Goal: Transaction & Acquisition: Purchase product/service

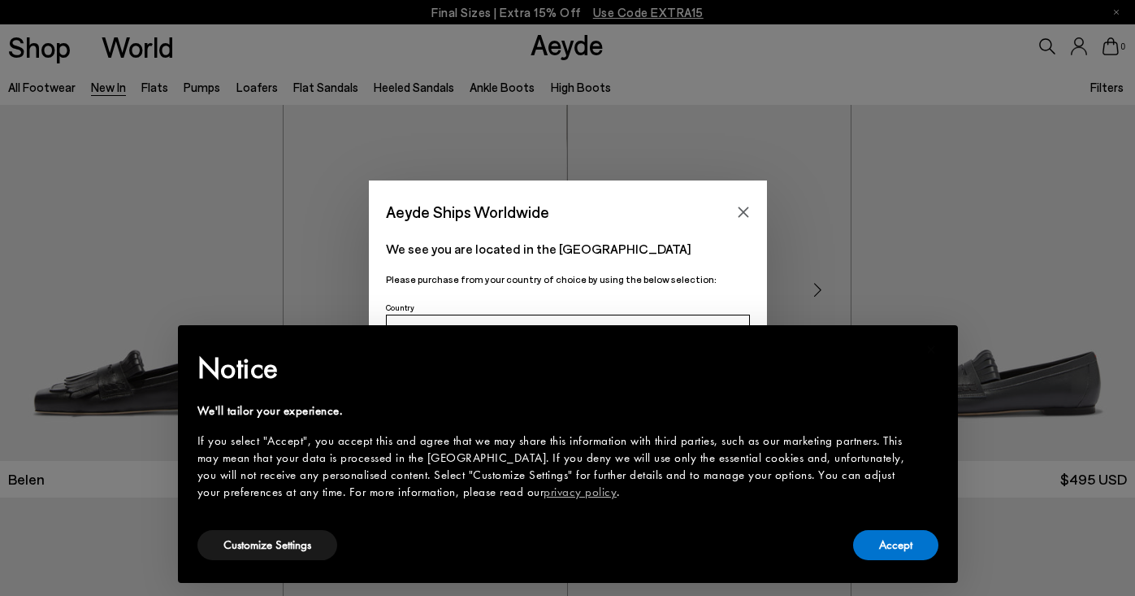
click at [741, 213] on icon "Close" at bounding box center [743, 211] width 11 height 11
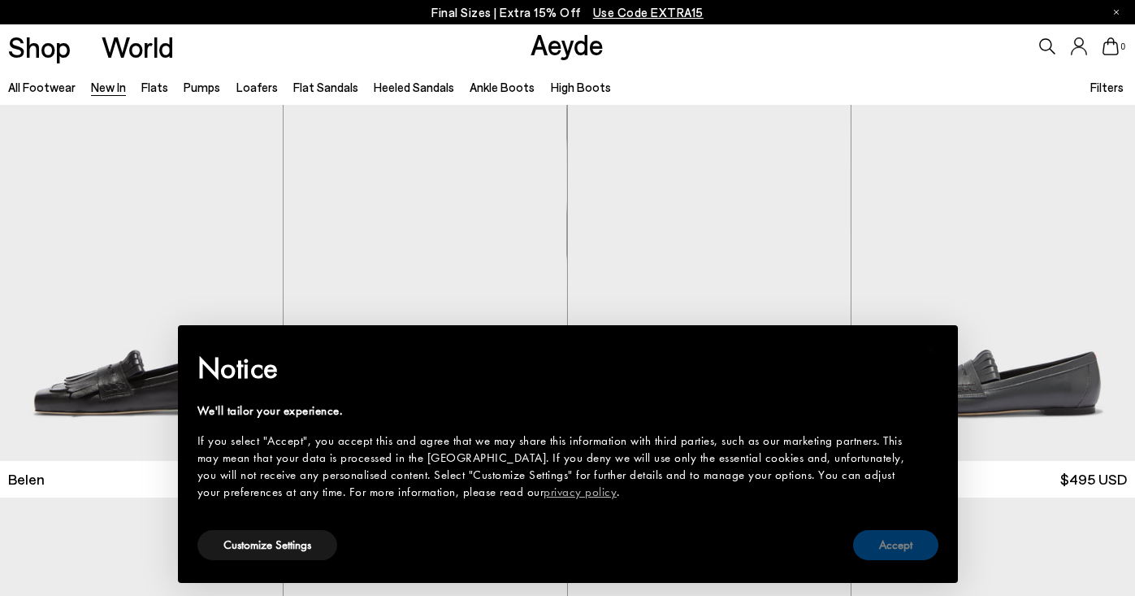
click at [882, 549] on button "Accept" at bounding box center [895, 545] width 85 height 30
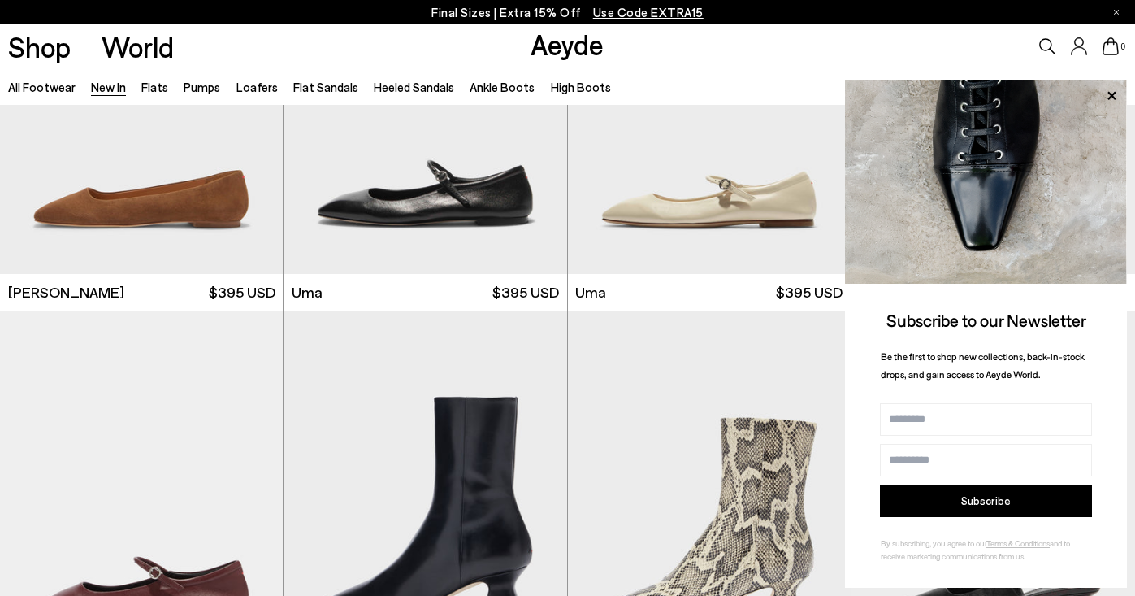
scroll to position [7286, 0]
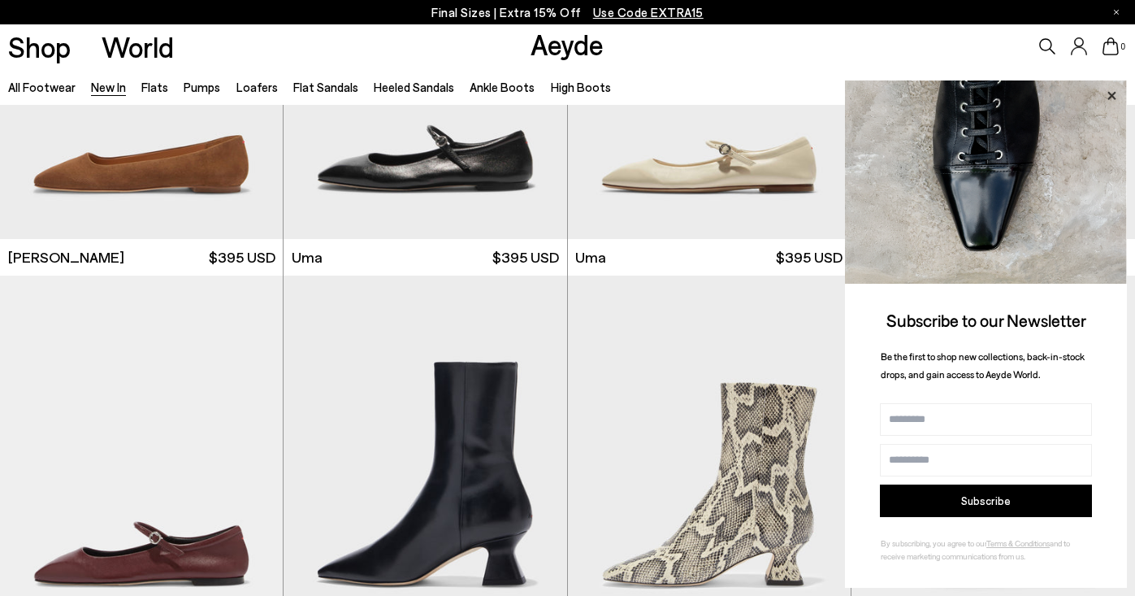
click at [1117, 92] on icon at bounding box center [1111, 95] width 21 height 21
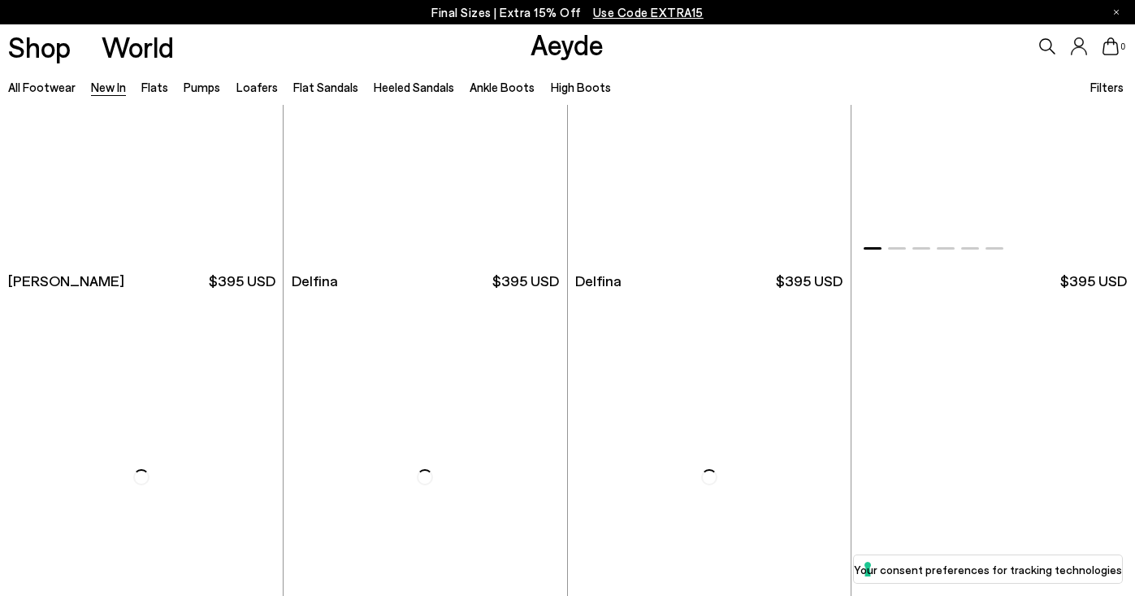
scroll to position [9271, 0]
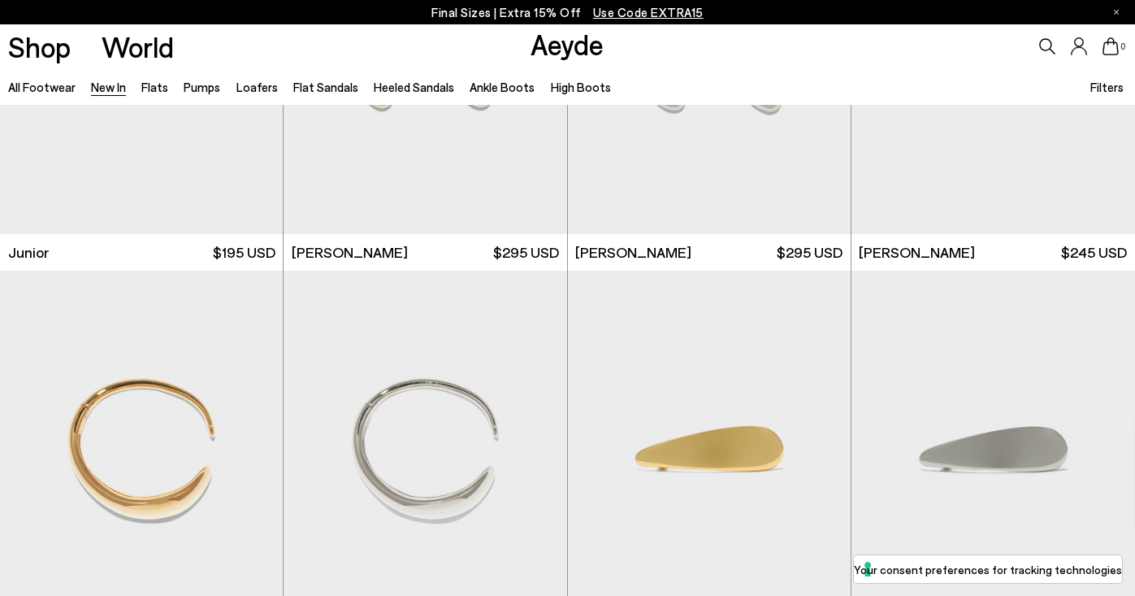
scroll to position [10433, 0]
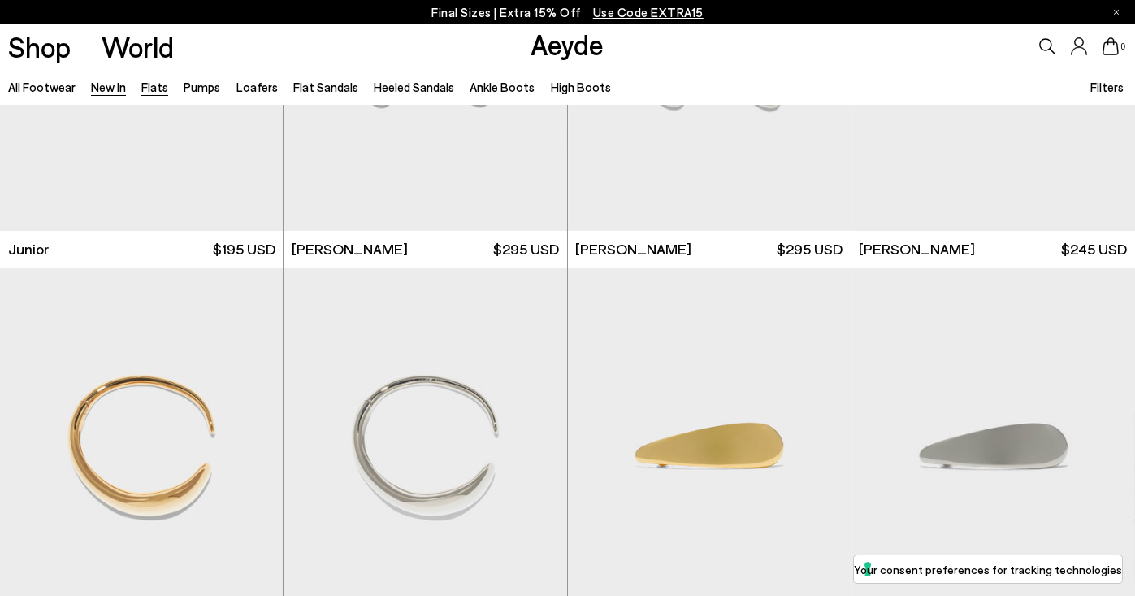
click at [151, 89] on link "Flats" at bounding box center [154, 87] width 27 height 15
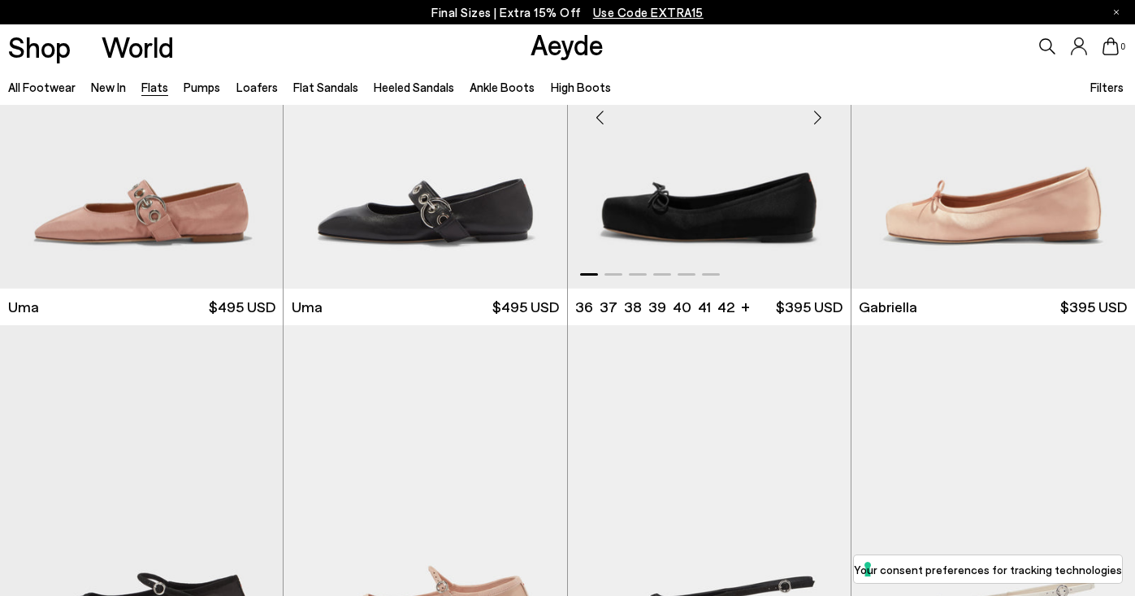
scroll to position [6453, 0]
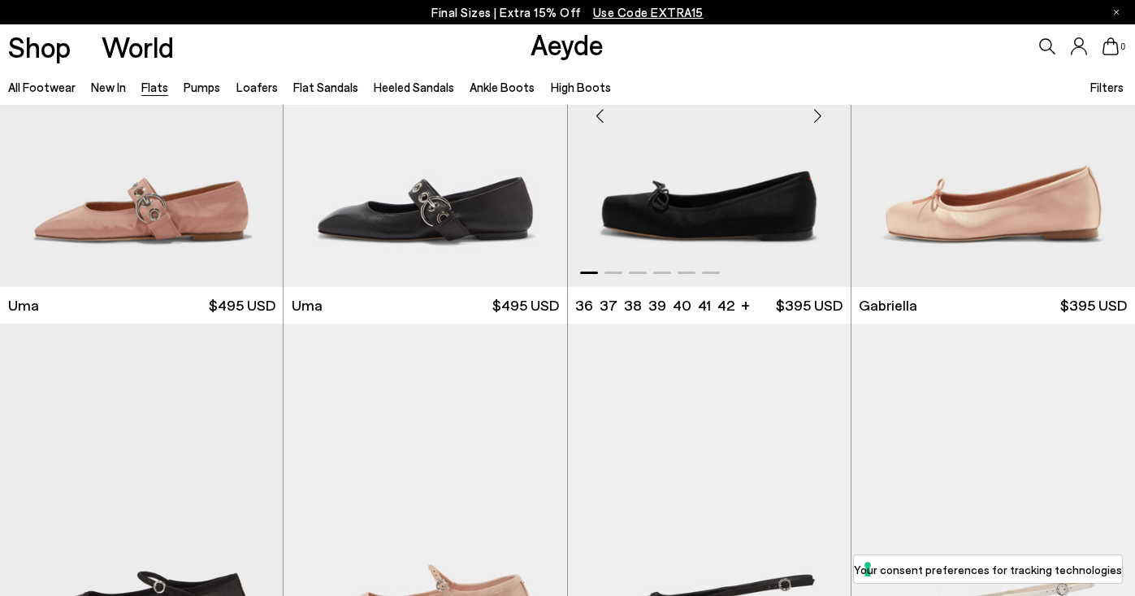
click at [763, 227] on img "1 / 6" at bounding box center [709, 109] width 283 height 356
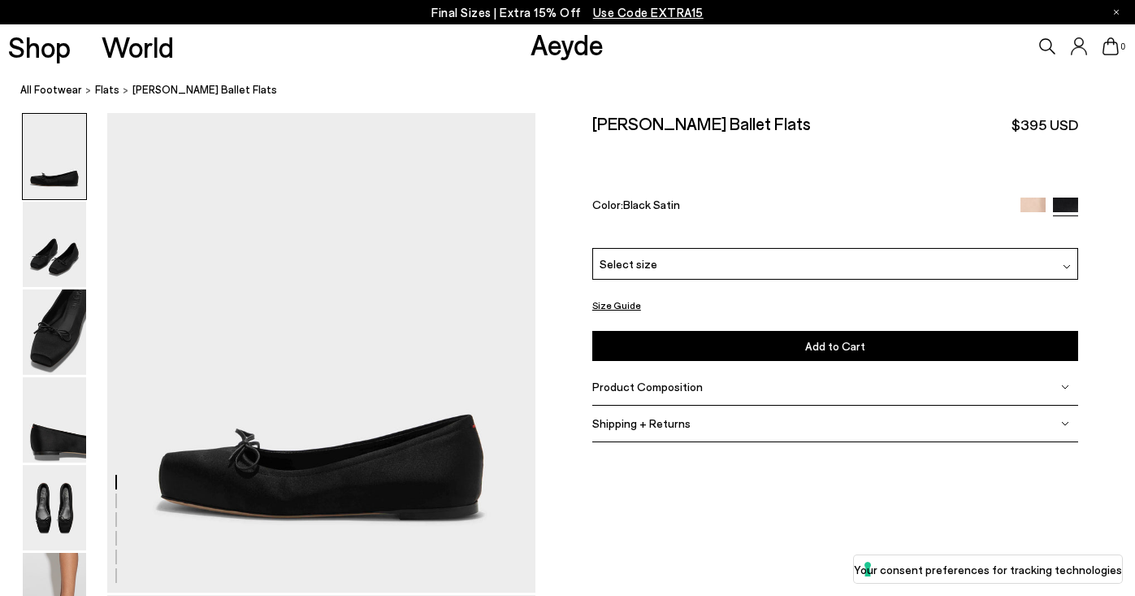
scroll to position [9, 0]
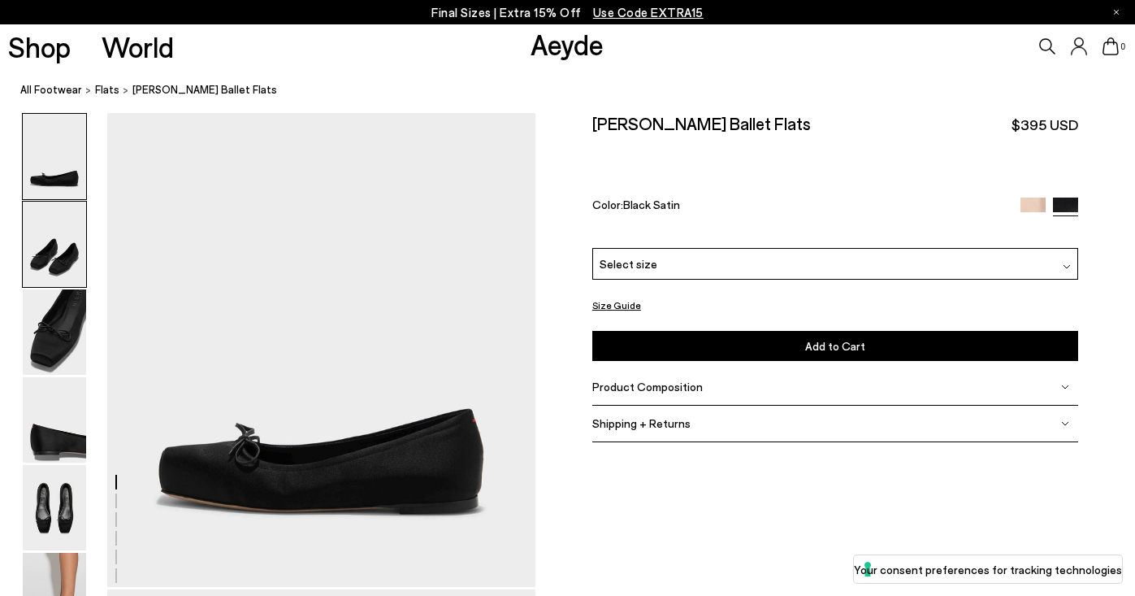
click at [50, 256] on img at bounding box center [54, 244] width 63 height 85
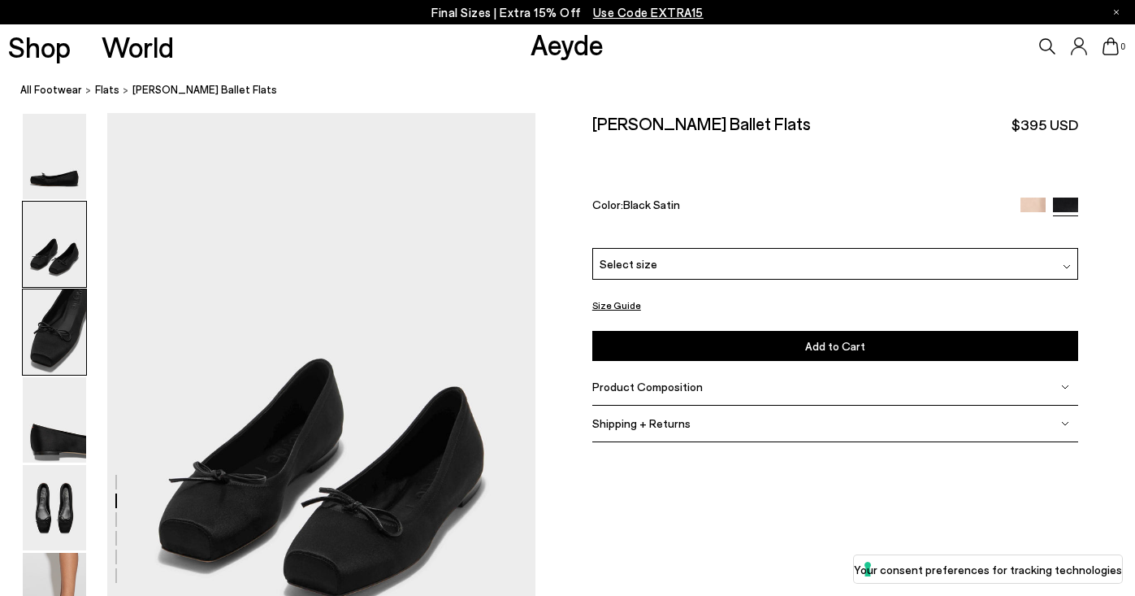
click at [51, 322] on img at bounding box center [54, 331] width 63 height 85
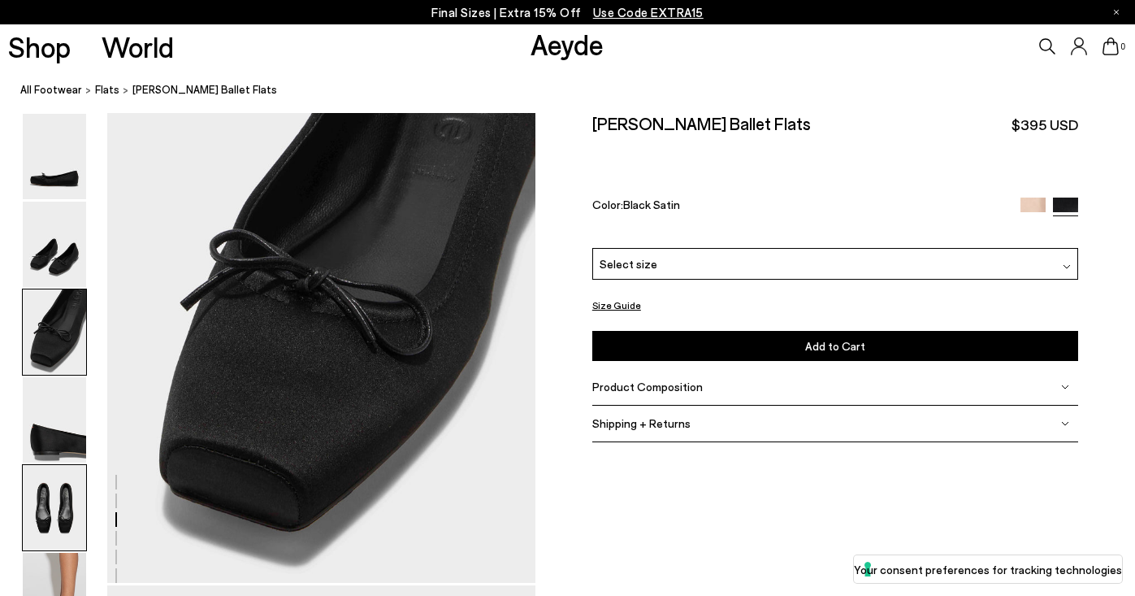
scroll to position [1176, 0]
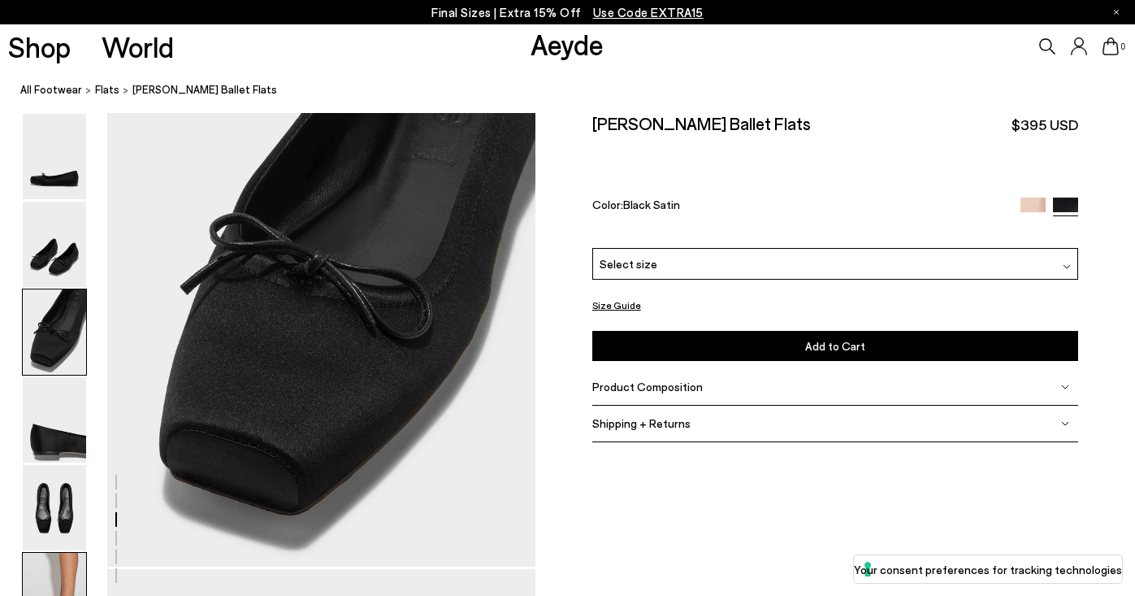
click at [54, 588] on img at bounding box center [54, 595] width 63 height 85
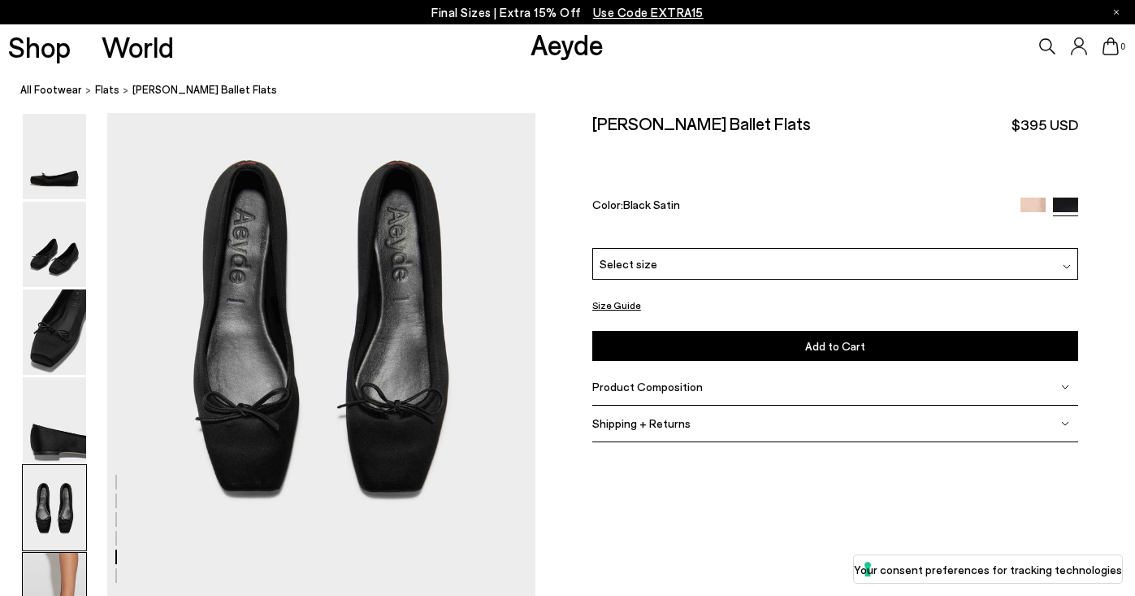
scroll to position [2284, 0]
